Goal: Complete application form: Complete application form

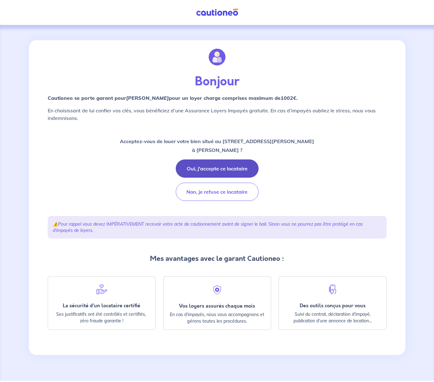
click at [201, 167] on button "Oui, j'accepte ce locataire" at bounding box center [217, 168] width 83 height 18
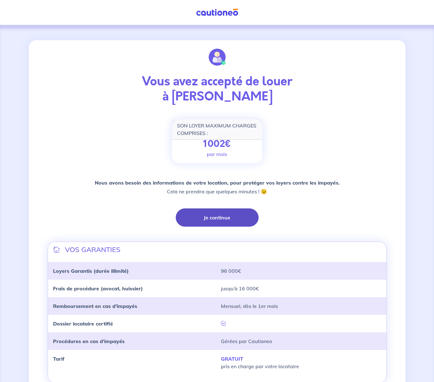
click at [211, 217] on button "Je continue" at bounding box center [217, 217] width 83 height 18
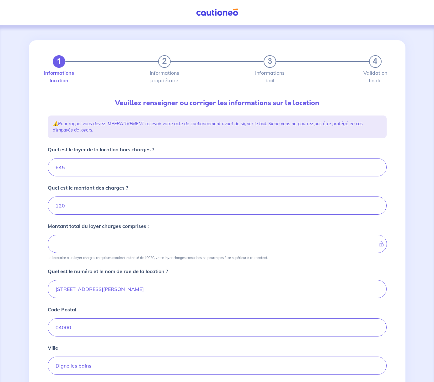
type input "765"
click at [62, 207] on input "120" at bounding box center [217, 205] width 339 height 18
type input "20"
type input "665"
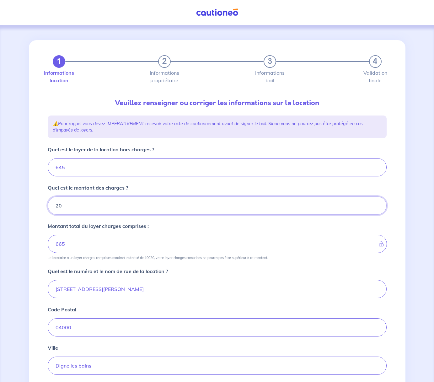
type input "20"
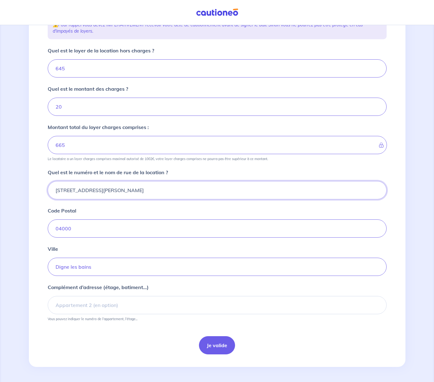
scroll to position [99, 0]
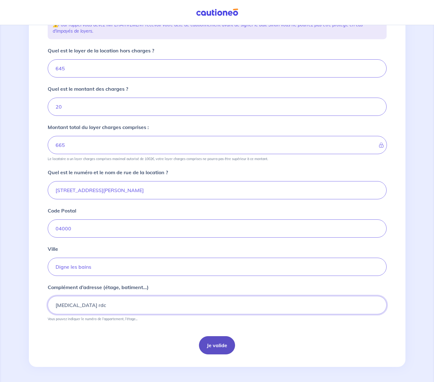
type input "[MEDICAL_DATA] rdc"
click at [212, 347] on button "Je valide" at bounding box center [217, 345] width 36 height 18
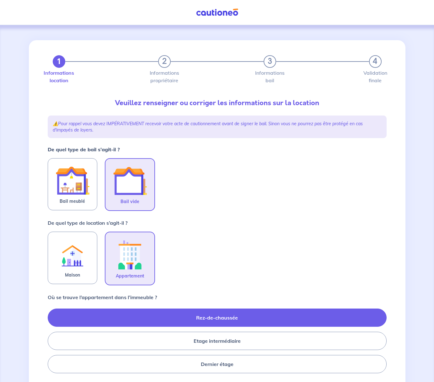
click at [216, 319] on label "Rez-de-chaussée" at bounding box center [217, 317] width 339 height 18
click at [52, 339] on input "Rez-de-chaussée" at bounding box center [50, 341] width 4 height 4
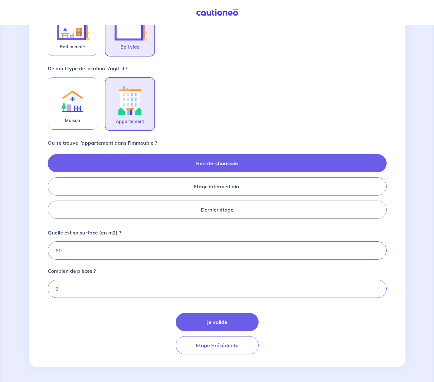
scroll to position [154, 0]
click at [224, 320] on button "Je valide" at bounding box center [217, 322] width 83 height 18
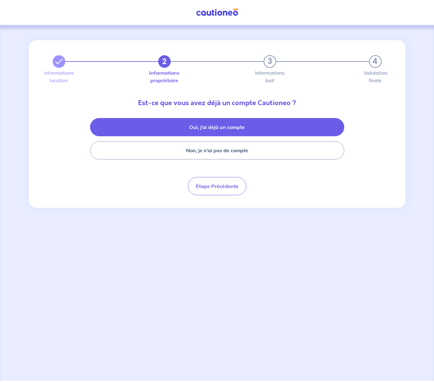
click at [182, 127] on button "Oui, j’ai déjà un compte" at bounding box center [217, 127] width 254 height 18
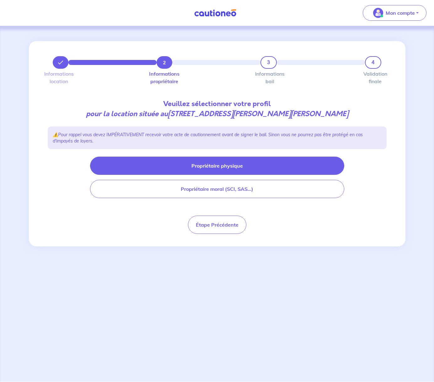
click at [222, 166] on button "Propriétaire physique" at bounding box center [217, 166] width 254 height 18
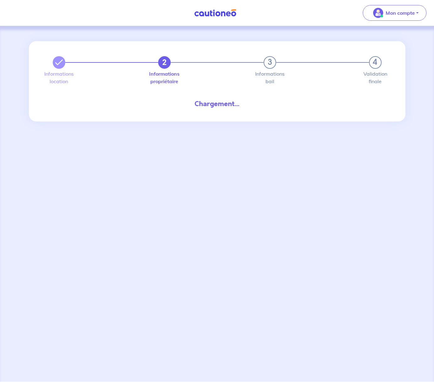
select select "FR"
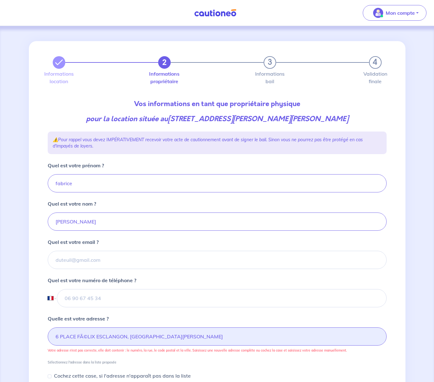
type input "06 85 70 27 54"
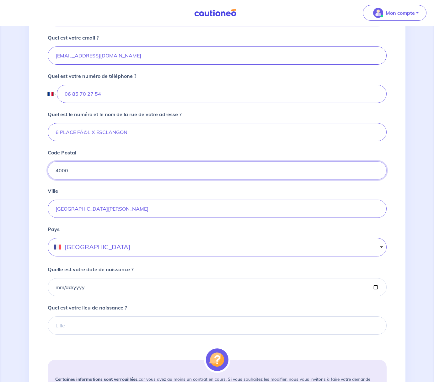
scroll to position [203, 0]
type input "04000"
type input "[STREET_ADDRESS] ESCLANGON"
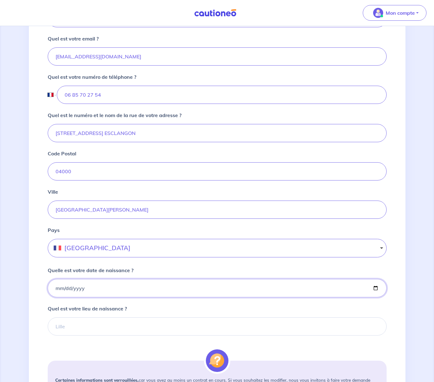
click at [58, 287] on input "Quelle est votre date de naissance ?" at bounding box center [217, 288] width 339 height 18
click at [65, 289] on input "Quelle est votre date de naissance ?" at bounding box center [217, 288] width 339 height 18
click at [77, 288] on input "Quelle est votre date de naissance ?" at bounding box center [217, 288] width 339 height 18
type input "0001-06-02"
click at [73, 288] on input "0001-06-02" at bounding box center [217, 288] width 339 height 18
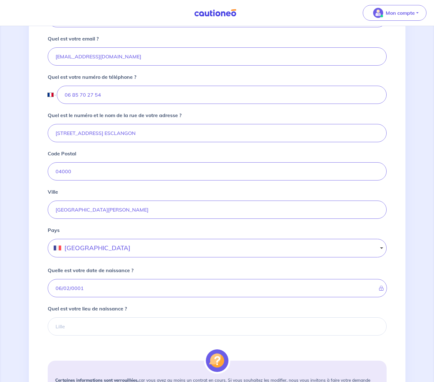
click at [79, 287] on input "0001-06-02" at bounding box center [217, 288] width 339 height 18
click at [57, 288] on input "0001-06-02" at bounding box center [217, 288] width 339 height 18
click at [57, 285] on input "0001-06-02" at bounding box center [217, 288] width 339 height 18
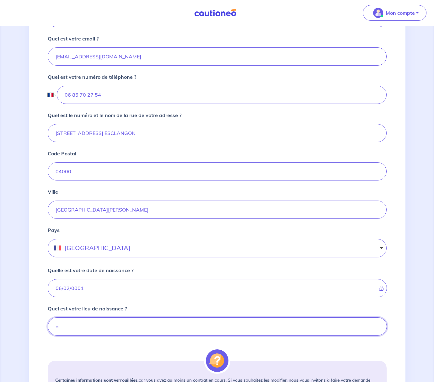
type input "a"
click at [68, 327] on input "a" at bounding box center [217, 326] width 339 height 18
click at [62, 326] on input "a" at bounding box center [217, 326] width 339 height 18
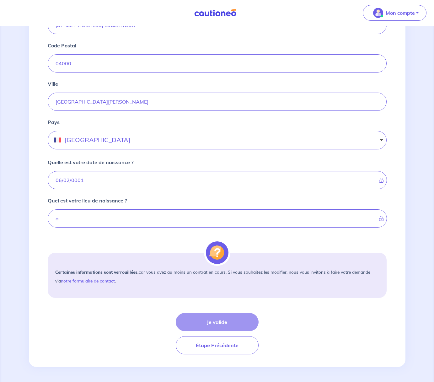
scroll to position [311, 0]
click at [201, 322] on div "Je valide Étape Précédente" at bounding box center [217, 333] width 339 height 41
click at [83, 220] on input "a" at bounding box center [217, 218] width 339 height 18
click at [379, 180] on icon at bounding box center [379, 180] width 0 height 5
click at [60, 179] on input "0001-06-02" at bounding box center [217, 180] width 339 height 18
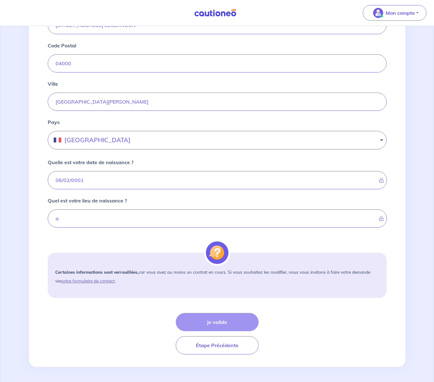
drag, startPoint x: 60, startPoint y: 179, endPoint x: 65, endPoint y: 180, distance: 4.5
click at [62, 180] on input "0001-06-02" at bounding box center [217, 180] width 339 height 18
drag, startPoint x: 72, startPoint y: 215, endPoint x: 80, endPoint y: 217, distance: 9.0
click at [76, 216] on input "a" at bounding box center [217, 218] width 339 height 18
click at [225, 324] on div "Je valide Étape Précédente" at bounding box center [217, 333] width 339 height 41
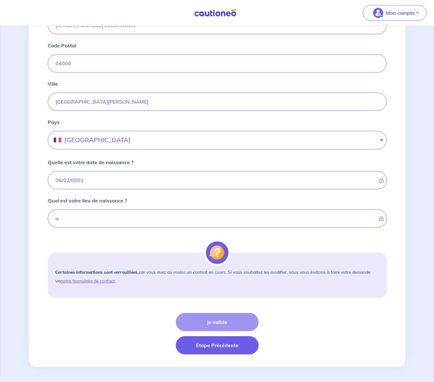
click at [216, 346] on button "Étape Précédente" at bounding box center [217, 345] width 83 height 18
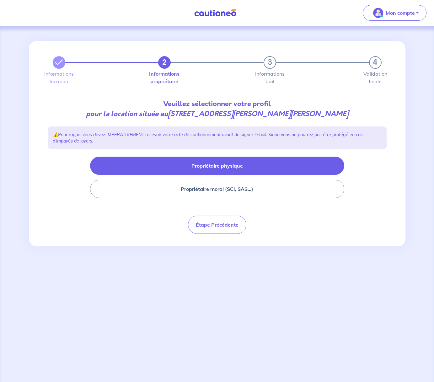
click at [206, 163] on button "Propriétaire physique" at bounding box center [217, 166] width 254 height 18
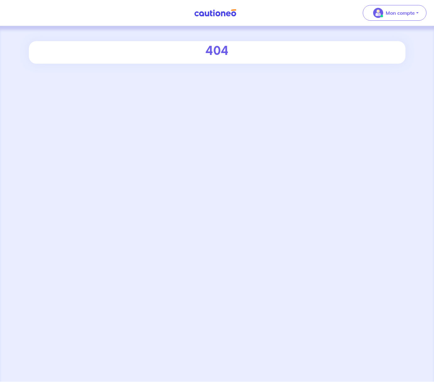
select select "FR"
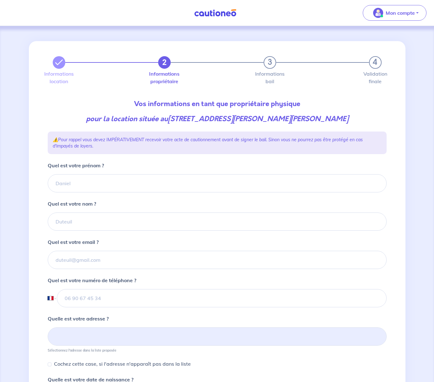
type input "06 85 70 27 54"
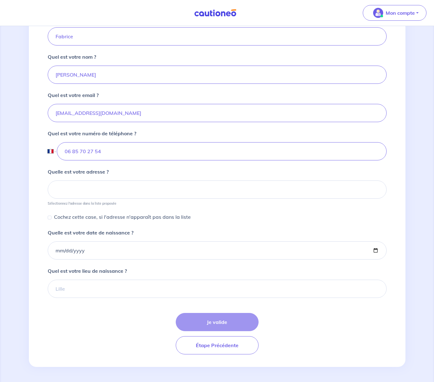
scroll to position [147, 0]
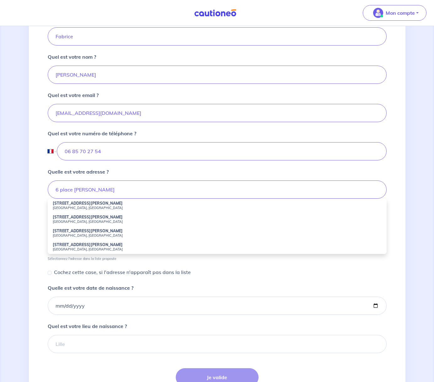
click at [76, 205] on strong "[STREET_ADDRESS][PERSON_NAME]" at bounding box center [88, 203] width 70 height 5
type input "[STREET_ADDRESS][PERSON_NAME]"
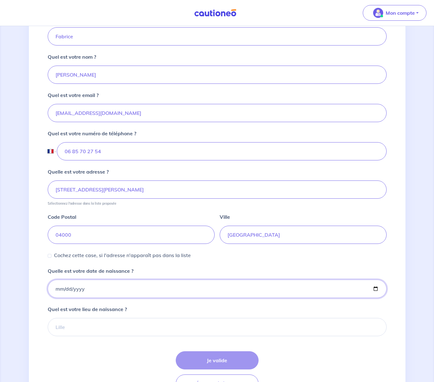
click at [58, 290] on input "Quelle est votre date de naissance ?" at bounding box center [217, 289] width 339 height 18
type input "[DATE]"
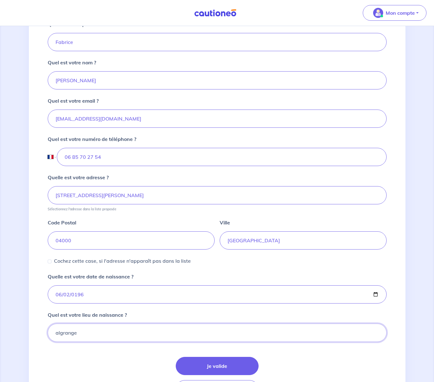
scroll to position [141, 0]
type input "algrange"
click at [196, 363] on button "Je valide" at bounding box center [217, 365] width 83 height 18
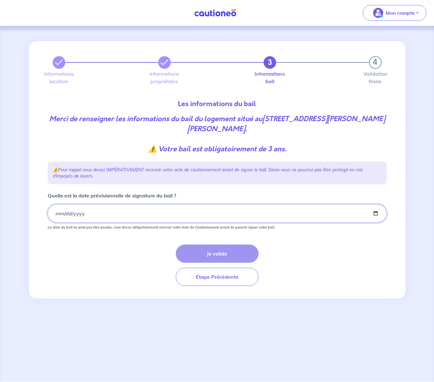
click at [57, 214] on input "Quelle est la date prévisionnelle de signature du bail ?" at bounding box center [217, 213] width 339 height 18
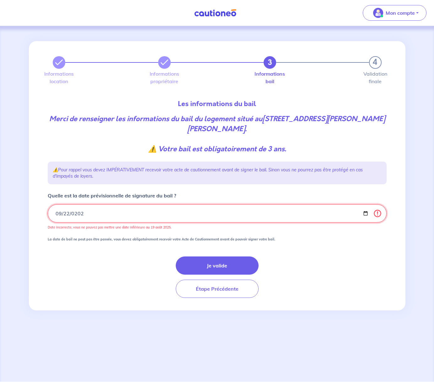
type input "[DATE]"
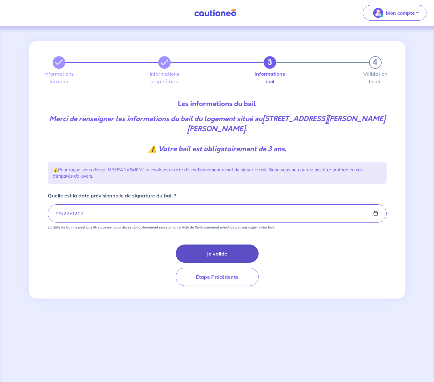
click at [195, 251] on button "Je valide" at bounding box center [217, 253] width 83 height 18
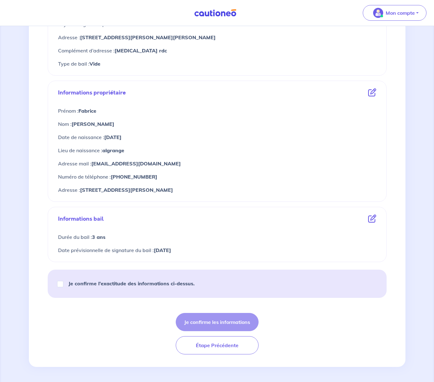
scroll to position [184, 0]
click at [60, 285] on input "Je confirme l’exactitude des informations ci-dessus." at bounding box center [60, 284] width 6 height 6
checkbox input "true"
click at [222, 323] on button "Je confirme les informations" at bounding box center [217, 322] width 83 height 18
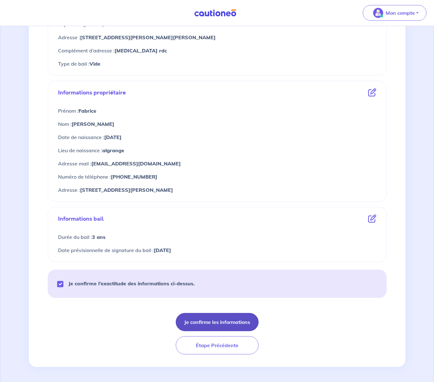
scroll to position [184, 0]
